Goal: Check status: Check status

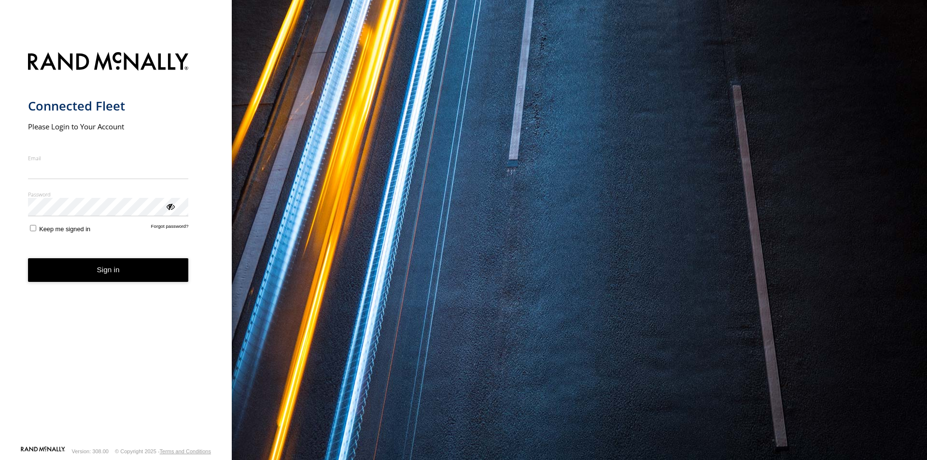
type input "**********"
click at [103, 284] on form "**********" at bounding box center [116, 245] width 176 height 399
click at [100, 275] on button "Sign in" at bounding box center [108, 270] width 161 height 24
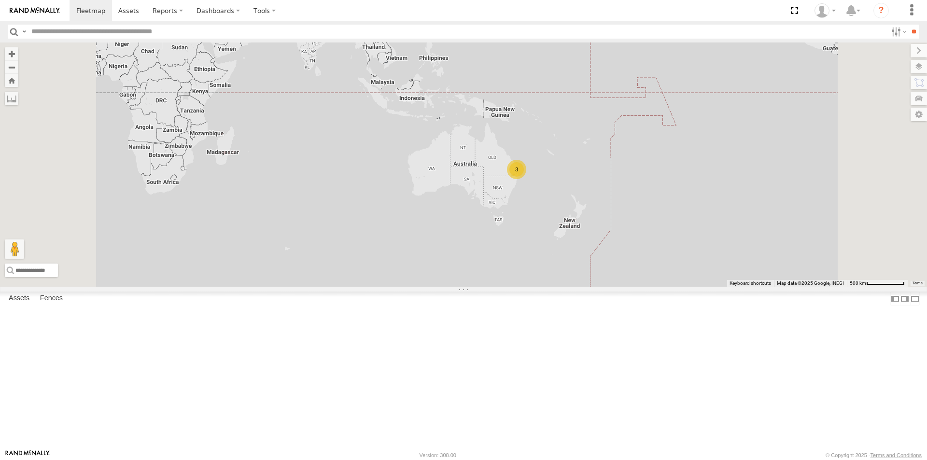
click at [0, 0] on span at bounding box center [0, 0] width 0 height 0
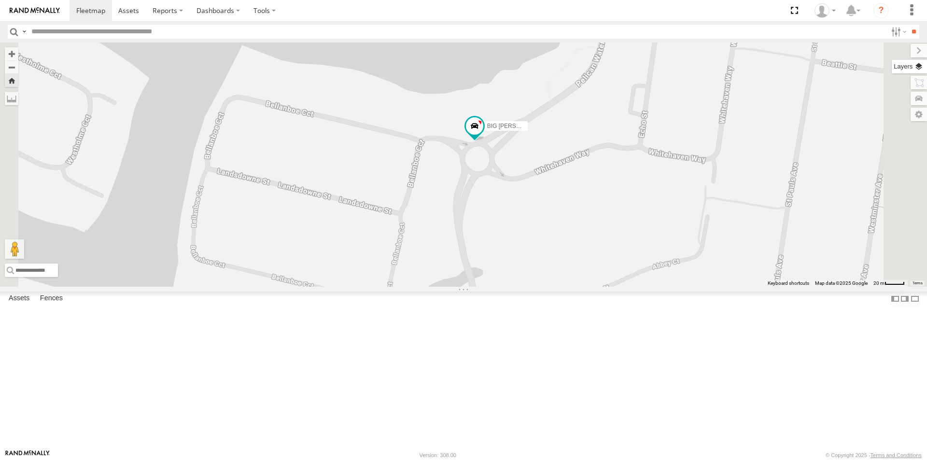
click at [919, 66] on label at bounding box center [909, 67] width 35 height 14
click at [0, 0] on label at bounding box center [0, 0] width 0 height 0
click at [0, 0] on span "Satellite + Roadmap" at bounding box center [0, 0] width 0 height 0
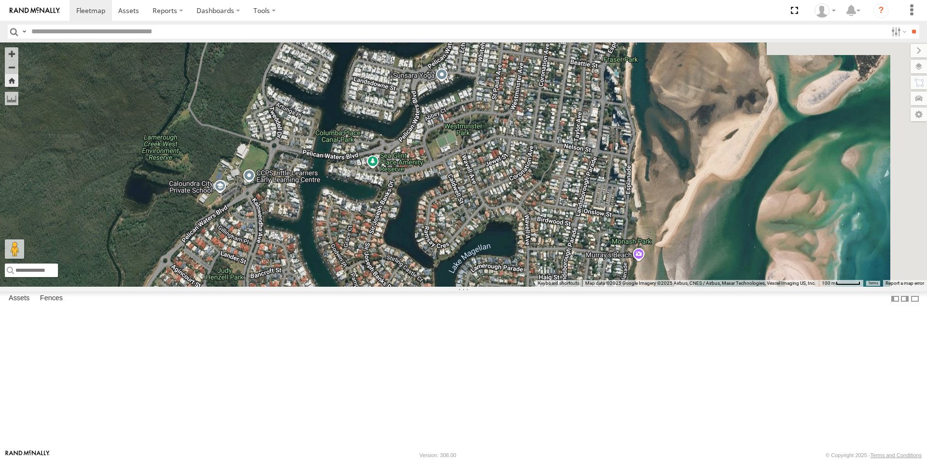
drag, startPoint x: 690, startPoint y: 287, endPoint x: 559, endPoint y: 196, distance: 158.5
click at [559, 196] on div "BIG [PERSON_NAME] (BIG Truck)" at bounding box center [463, 164] width 927 height 244
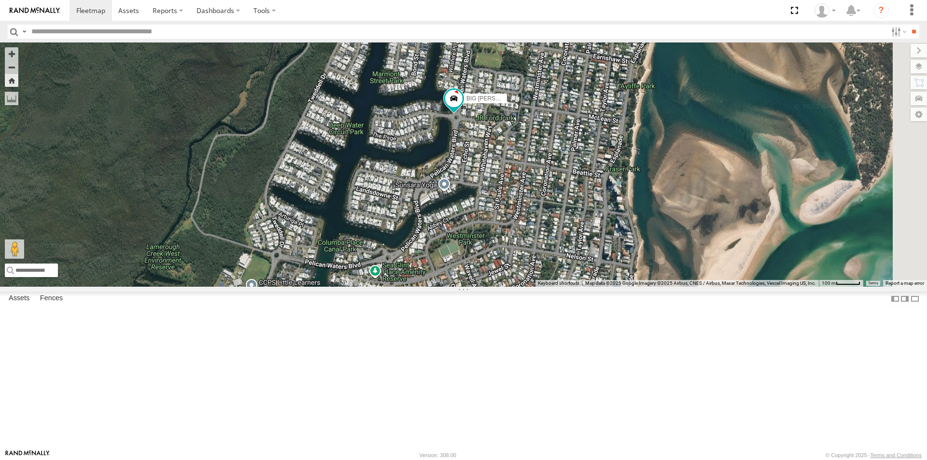
drag, startPoint x: 664, startPoint y: 172, endPoint x: 662, endPoint y: 321, distance: 149.7
click at [662, 287] on div "BIG [PERSON_NAME] (BIG Truck)" at bounding box center [463, 164] width 927 height 244
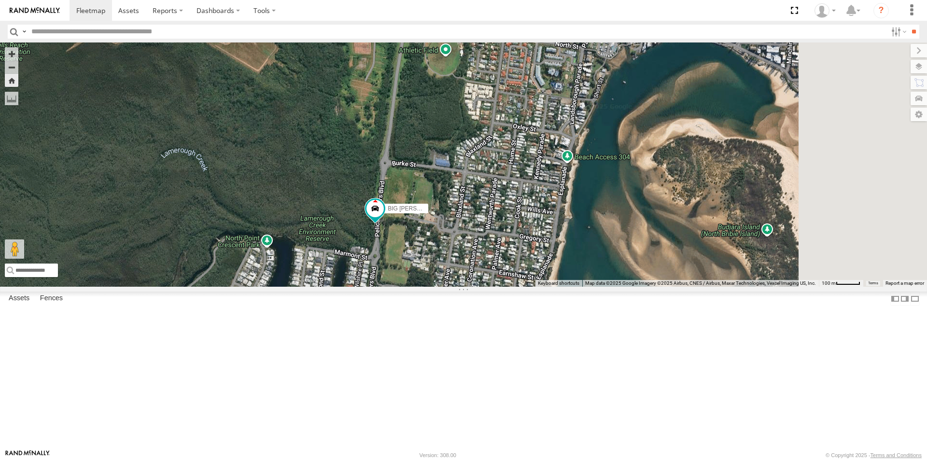
drag, startPoint x: 639, startPoint y: 194, endPoint x: 571, endPoint y: 334, distance: 156.3
click at [571, 287] on div "BIG [PERSON_NAME] (BIG Truck)" at bounding box center [463, 164] width 927 height 244
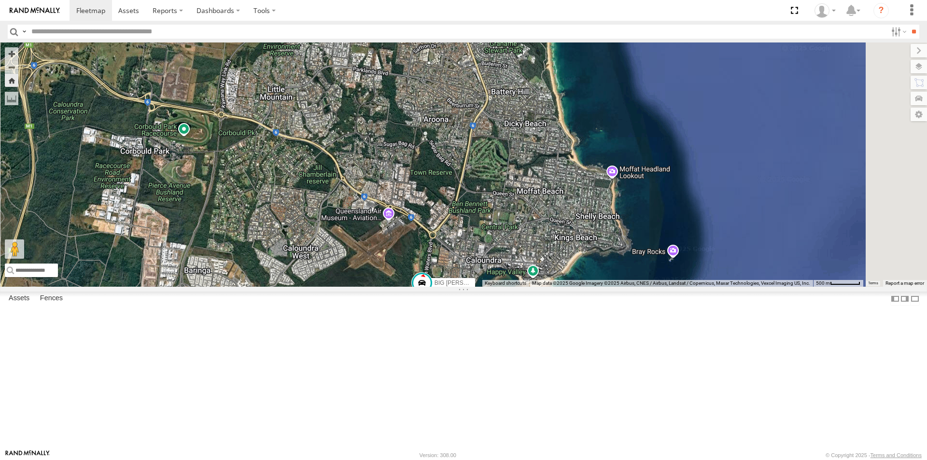
drag, startPoint x: 575, startPoint y: 126, endPoint x: 527, endPoint y: 219, distance: 104.5
click at [527, 219] on div "BIG [PERSON_NAME] (BIG Truck)" at bounding box center [463, 164] width 927 height 244
click at [0, 0] on span at bounding box center [0, 0] width 0 height 0
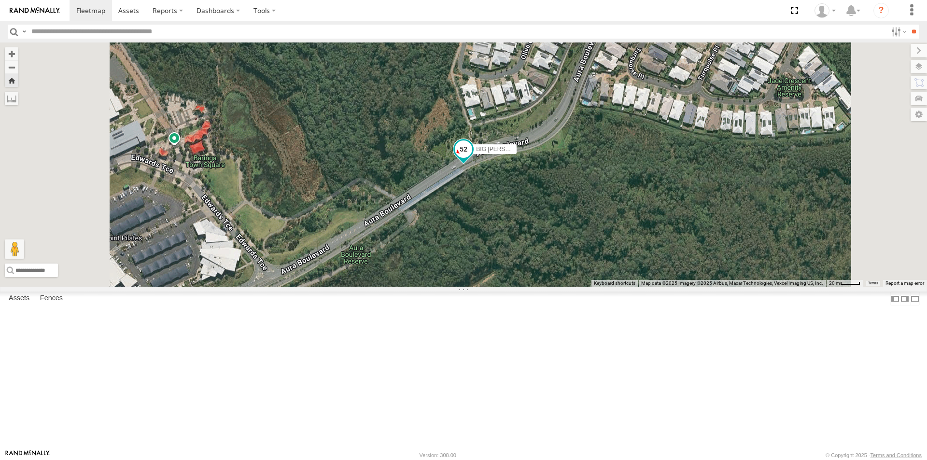
click at [472, 158] on span at bounding box center [463, 148] width 17 height 17
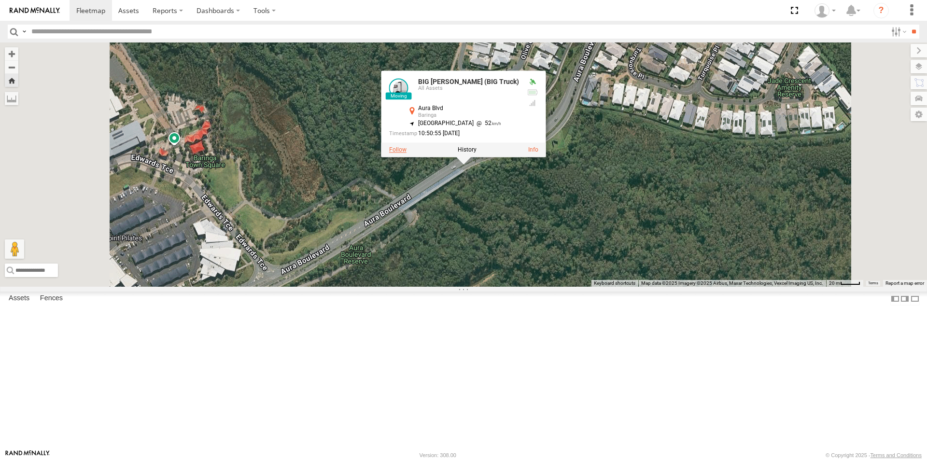
click at [406, 154] on label at bounding box center [397, 150] width 17 height 7
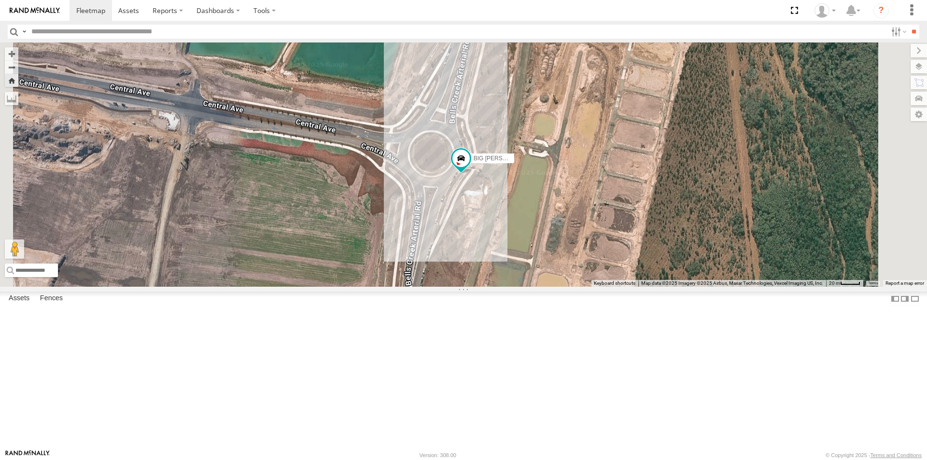
drag, startPoint x: 532, startPoint y: 268, endPoint x: 541, endPoint y: 261, distance: 11.0
click at [0, 0] on label "Close" at bounding box center [0, 0] width 0 height 0
